Goal: Task Accomplishment & Management: Manage account settings

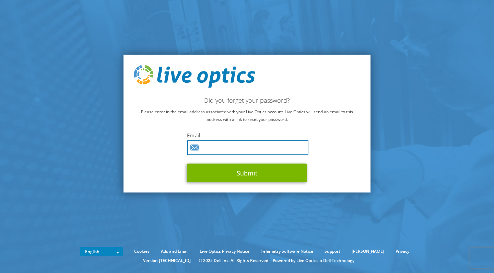
click at [246, 148] on input "text" at bounding box center [247, 147] width 121 height 15
type input "peerawit@scmtechnologies.co.th"
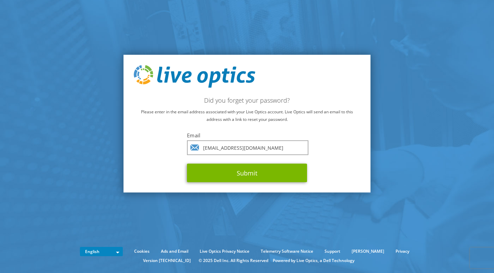
click at [322, 128] on div "Did you forget your password? Please enter in the email address associated with…" at bounding box center [246, 124] width 247 height 138
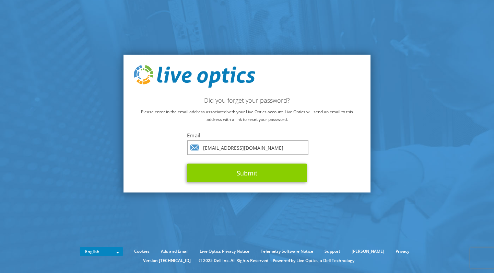
click at [264, 167] on button "Submit" at bounding box center [247, 172] width 120 height 19
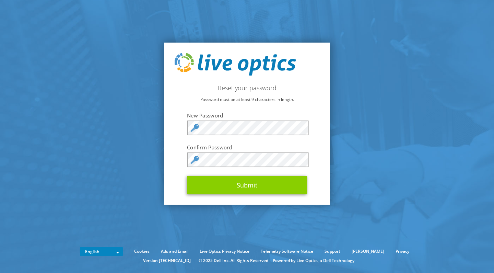
click at [262, 180] on button "Submit" at bounding box center [247, 185] width 120 height 19
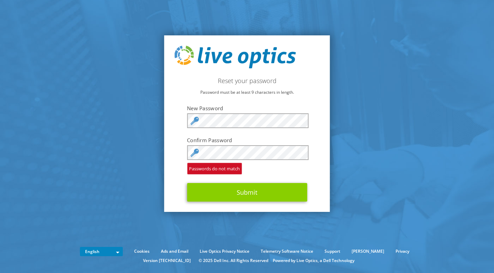
click at [270, 200] on button "Submit" at bounding box center [247, 192] width 120 height 19
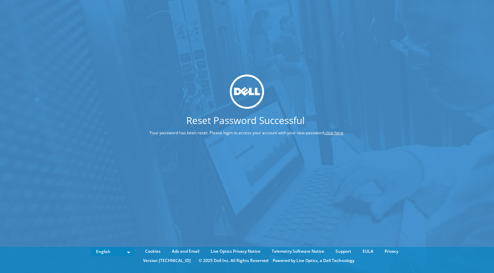
click at [325, 136] on link "click here" at bounding box center [334, 133] width 18 height 6
